Goal: Task Accomplishment & Management: Manage account settings

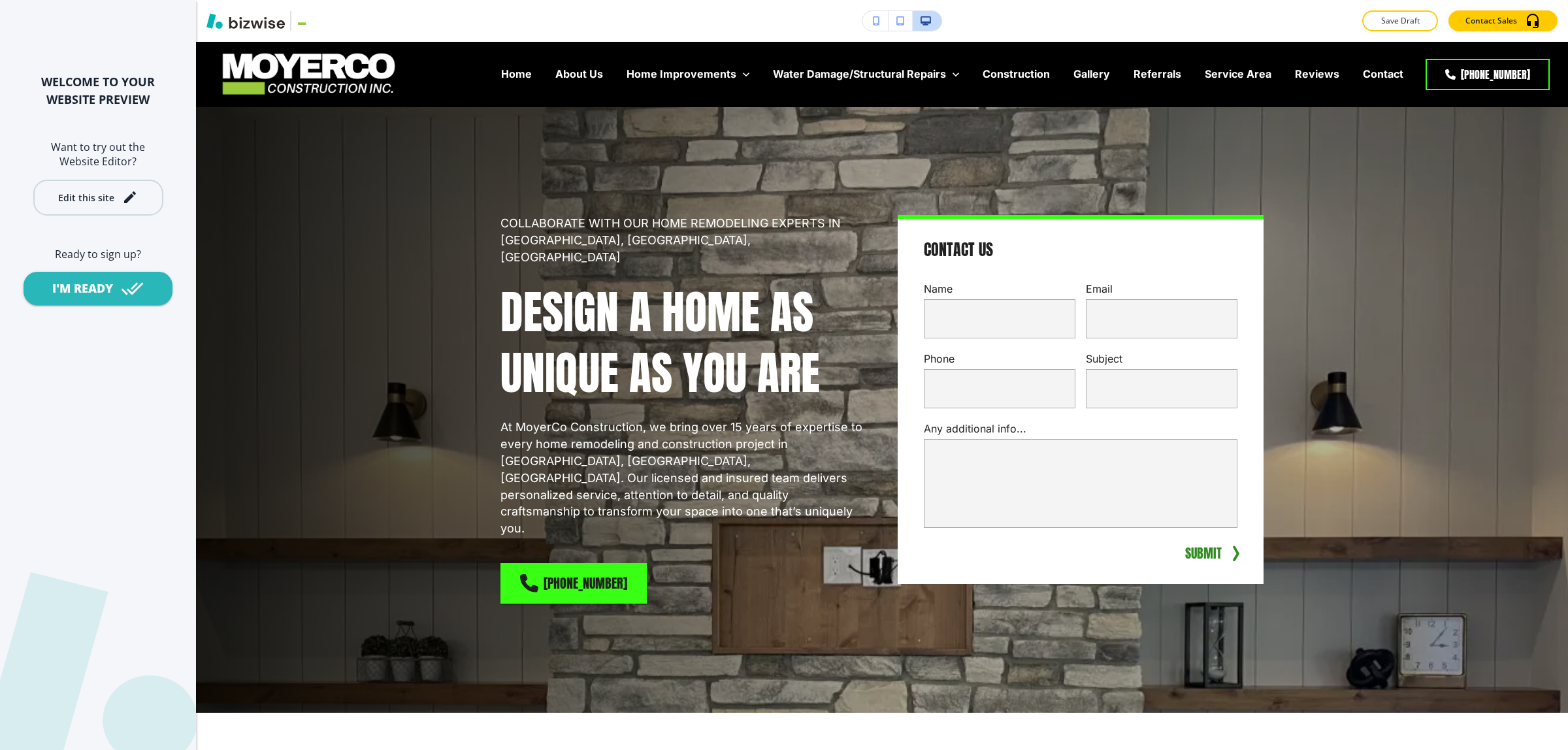
click at [101, 193] on div "Edit this site" at bounding box center [86, 198] width 56 height 10
